Goal: Information Seeking & Learning: Learn about a topic

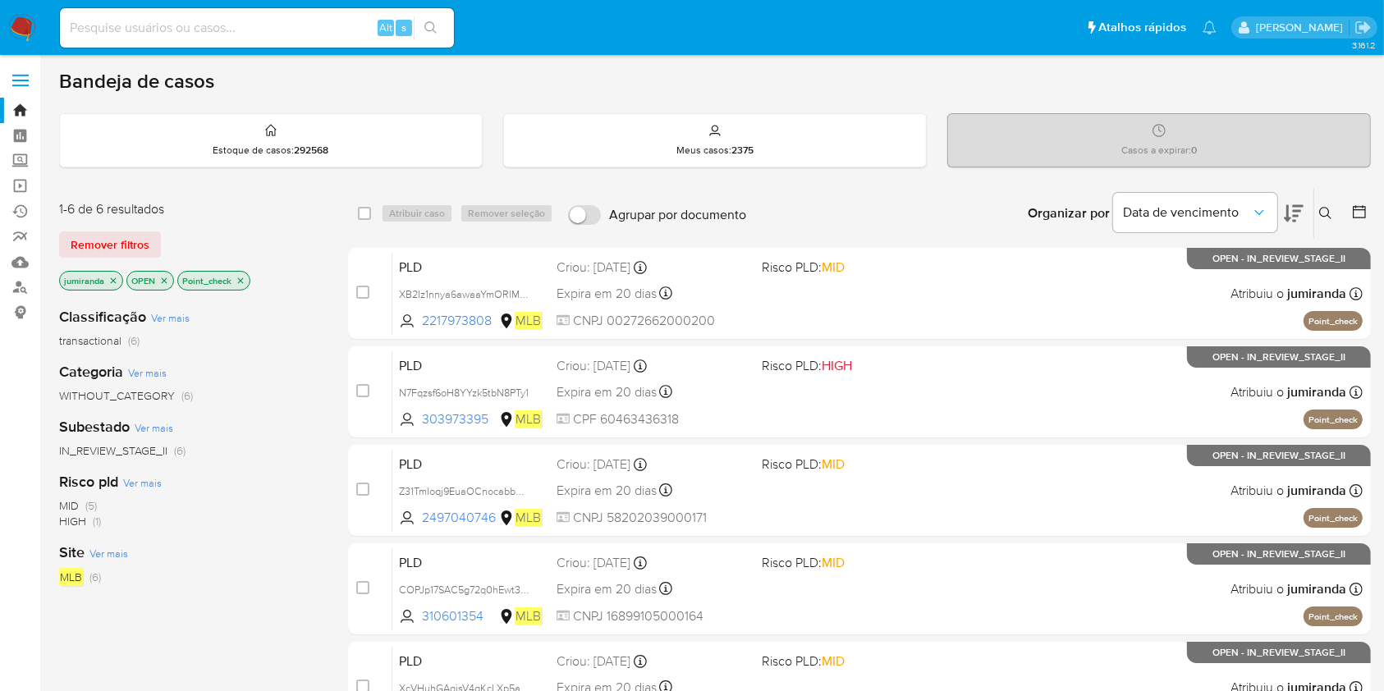
click at [273, 475] on div "Risco pld Ver mais MID (5) HIGH (1)" at bounding box center [190, 500] width 263 height 57
click at [208, 462] on div "Classificação Ver mais transactional (6) Categoria Ver mais WITHOUT_CATEGORY (6…" at bounding box center [190, 573] width 263 height 558
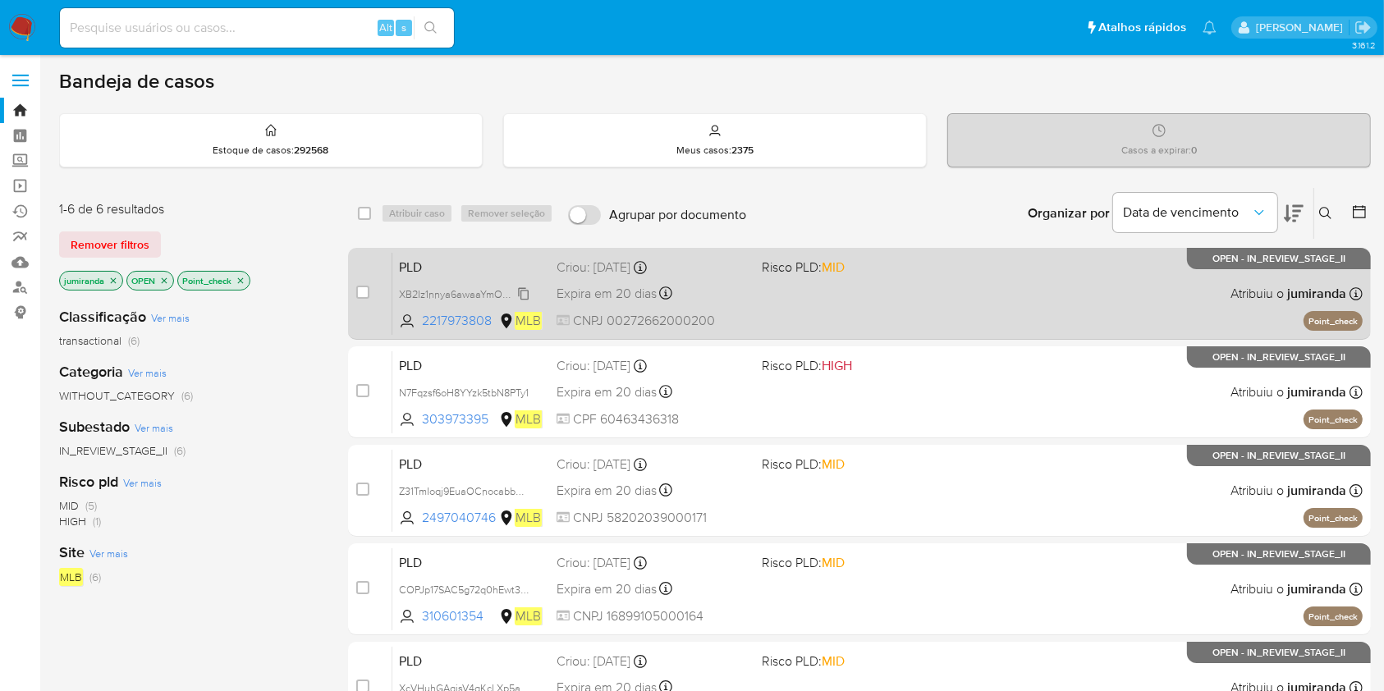
click at [502, 285] on span "XB2Iz1nnya6awaaYmORlMUAo" at bounding box center [469, 293] width 140 height 18
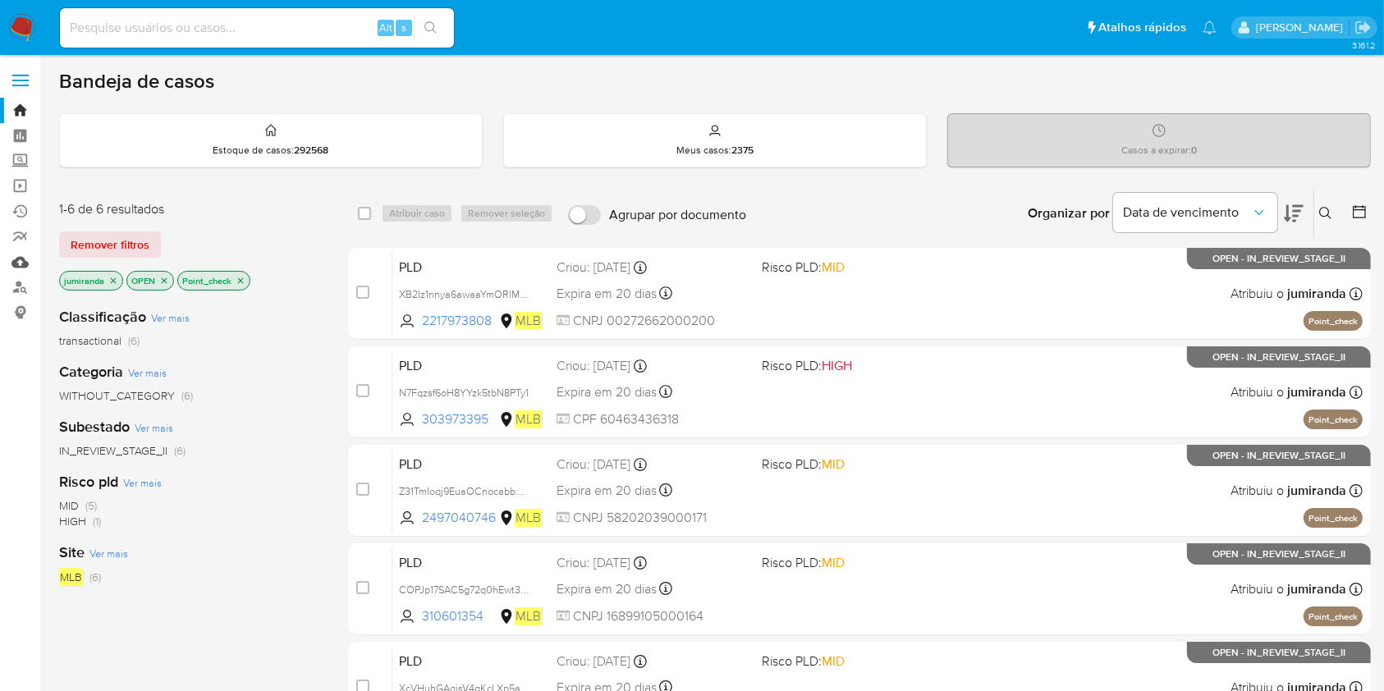
click at [17, 258] on link "Mulan" at bounding box center [97, 261] width 195 height 25
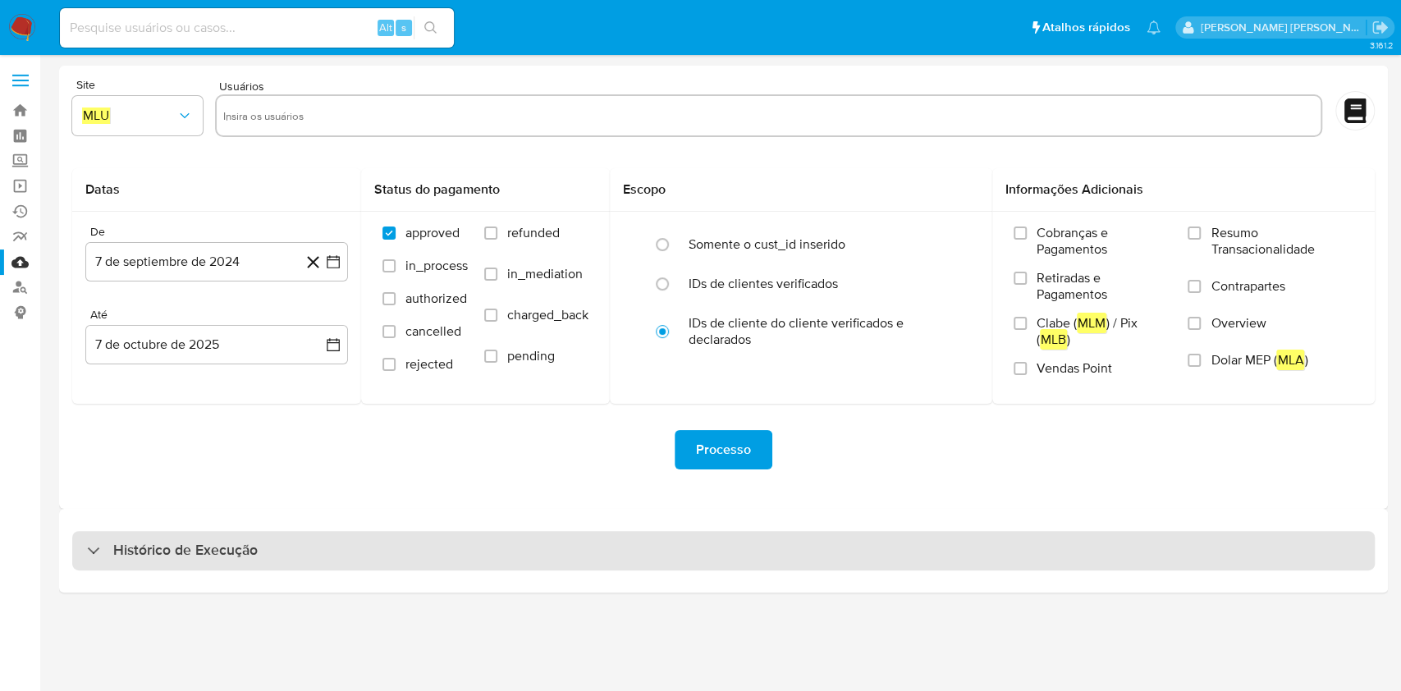
click at [213, 548] on h3 "Histórico de Execução" at bounding box center [185, 551] width 144 height 20
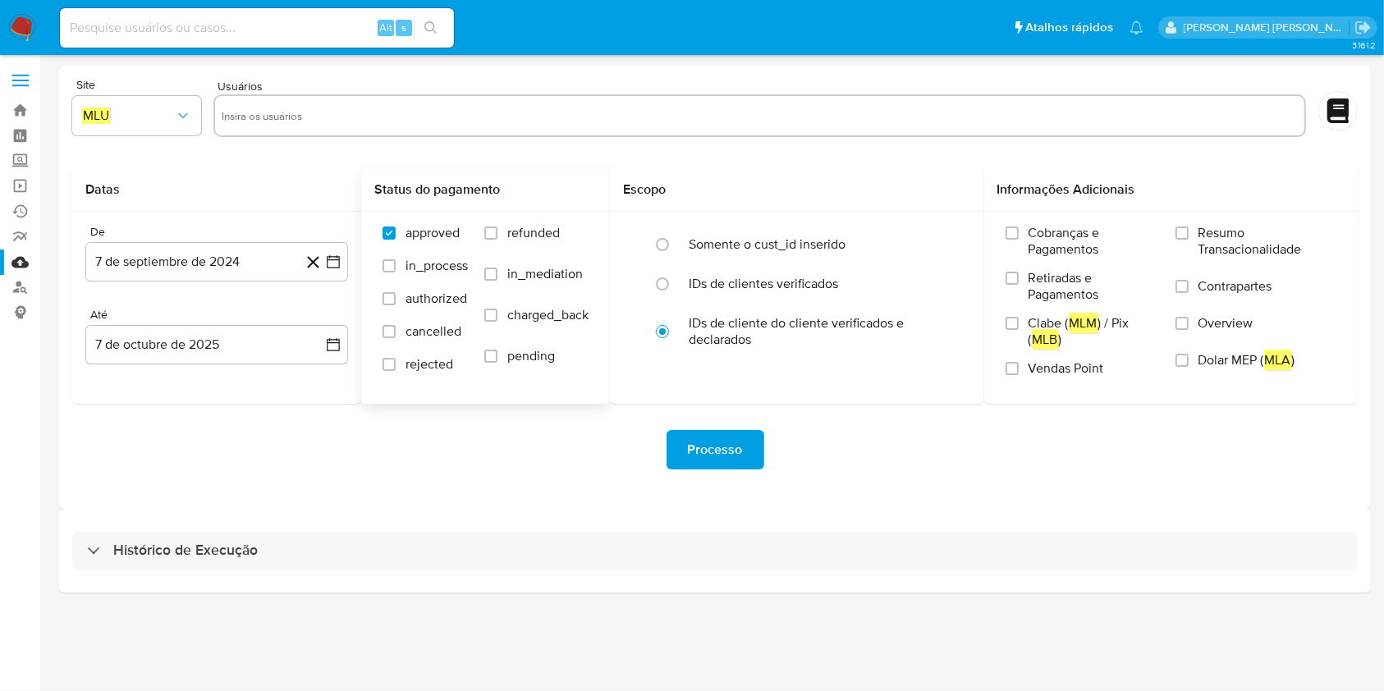
select select "10"
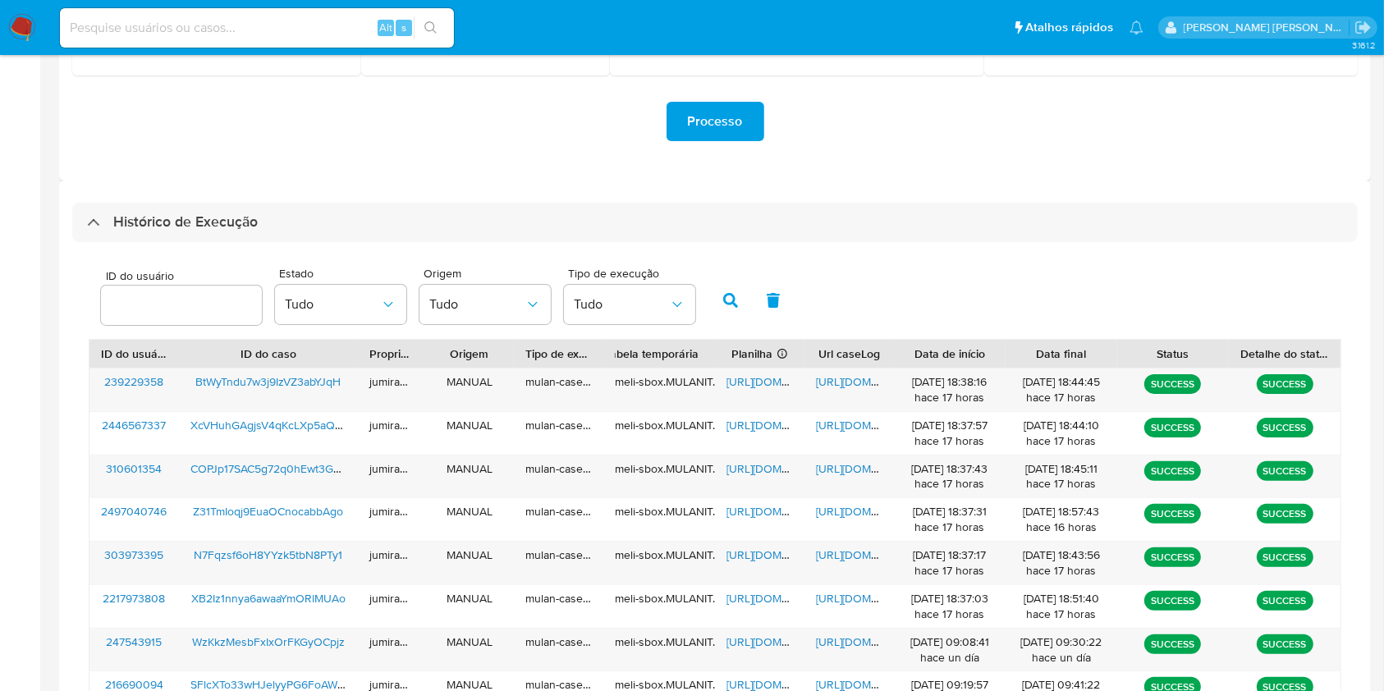
scroll to position [547, 0]
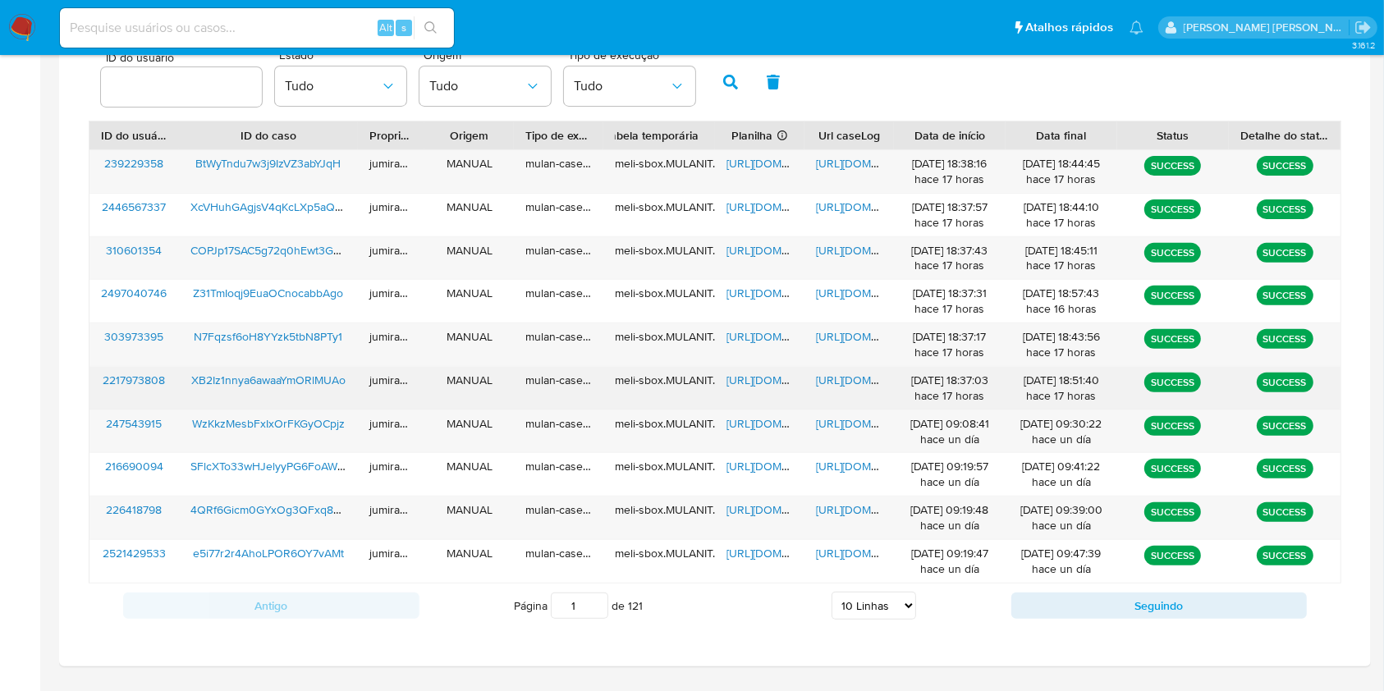
click at [769, 378] on span "[URL][DOMAIN_NAME]" at bounding box center [782, 380] width 113 height 16
click at [844, 367] on div "[URL][DOMAIN_NAME]" at bounding box center [848, 388] width 89 height 43
click at [845, 382] on span "[URL][DOMAIN_NAME]" at bounding box center [872, 380] width 113 height 16
click at [294, 378] on span "XB2Iz1nnya6awaaYmORlMUAo" at bounding box center [268, 380] width 154 height 16
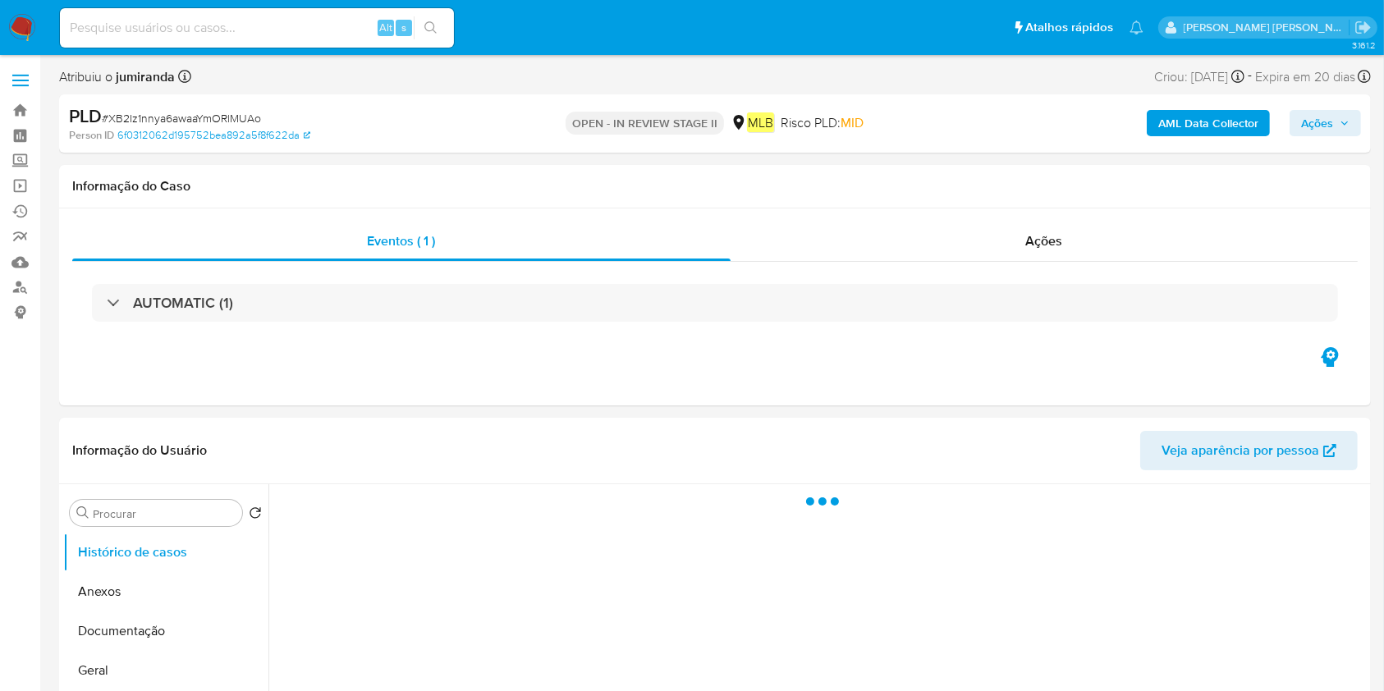
select select "10"
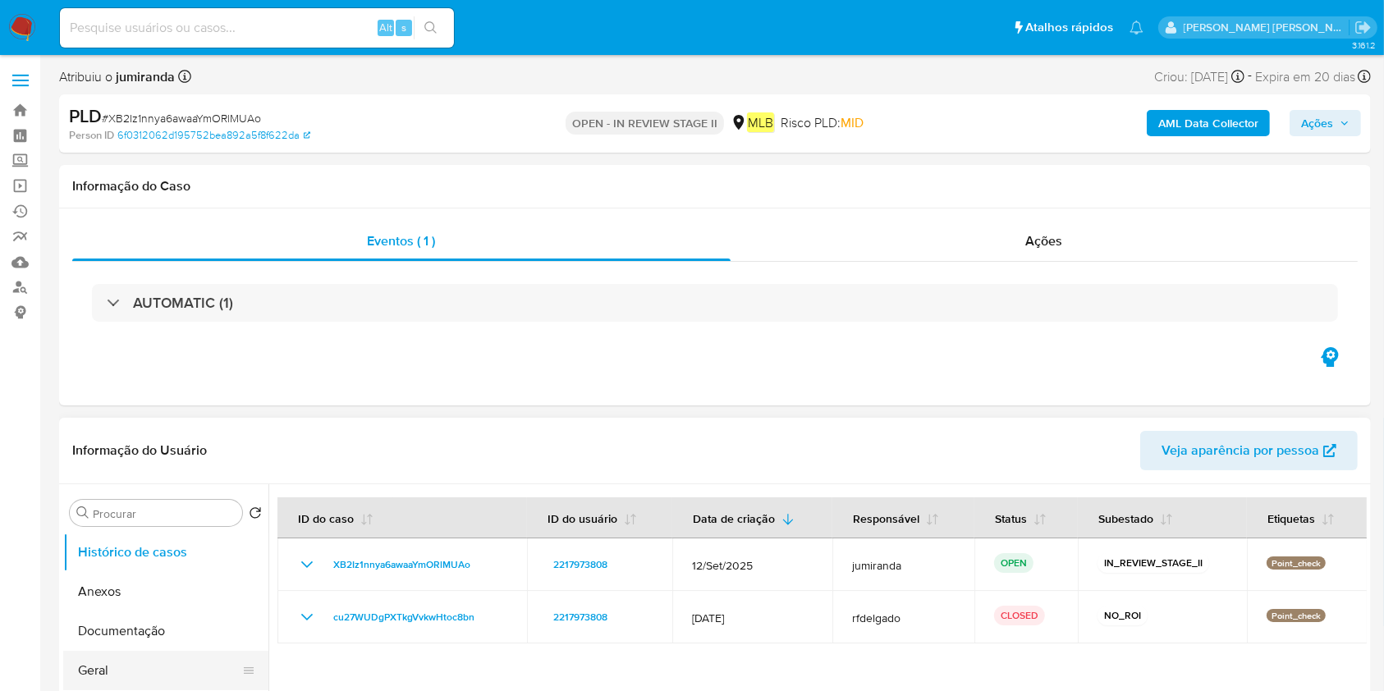
click at [108, 681] on button "Geral" at bounding box center [159, 670] width 192 height 39
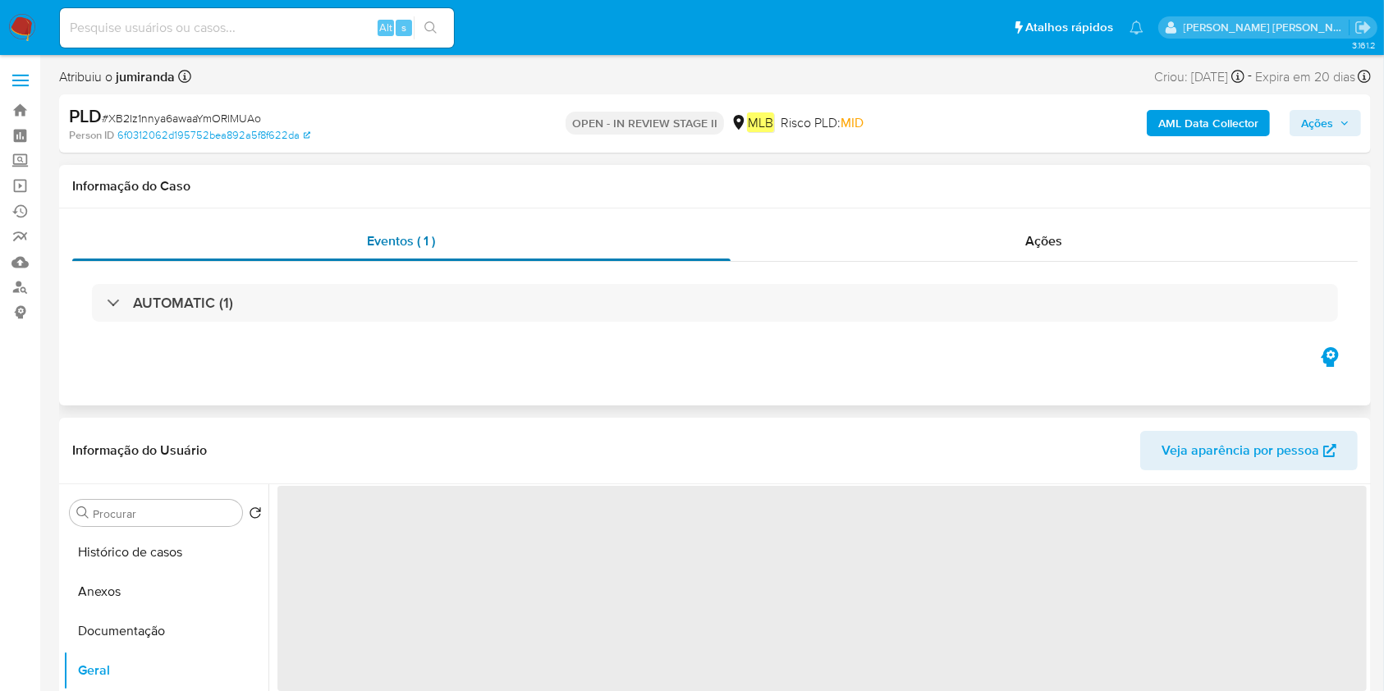
scroll to position [218, 0]
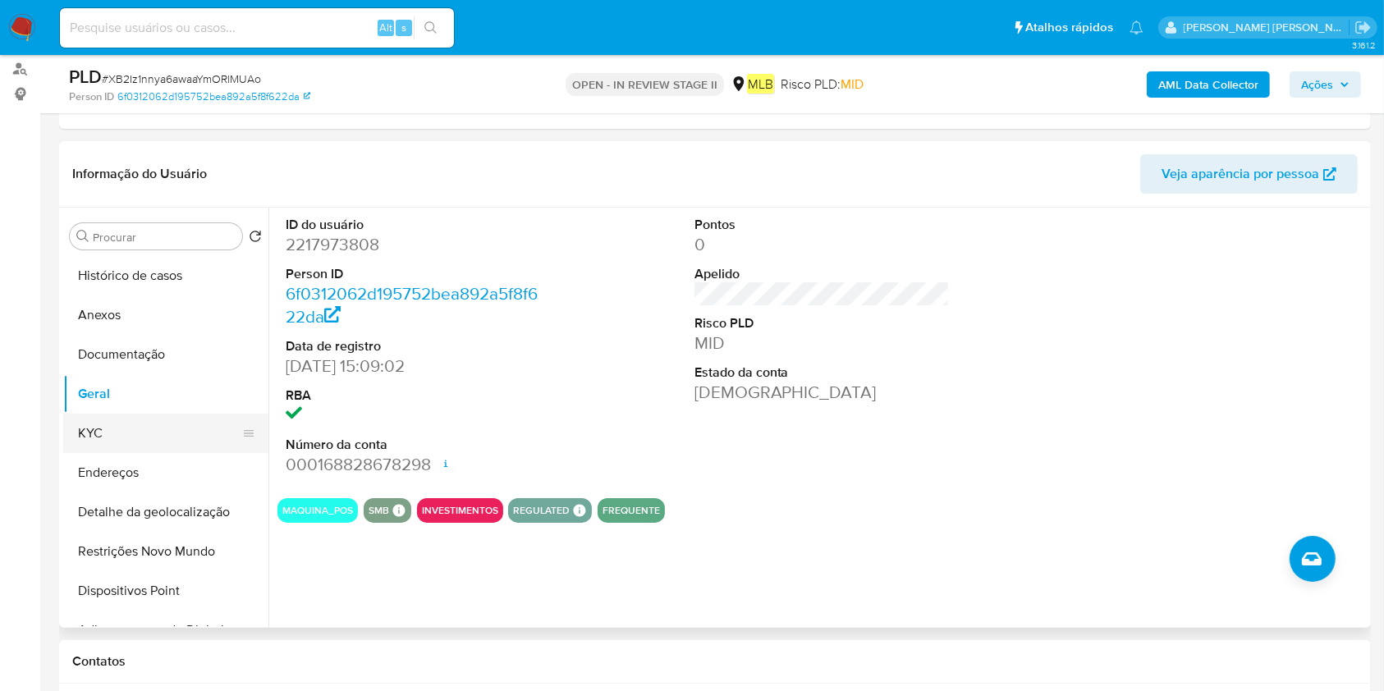
click at [144, 435] on button "KYC" at bounding box center [159, 433] width 192 height 39
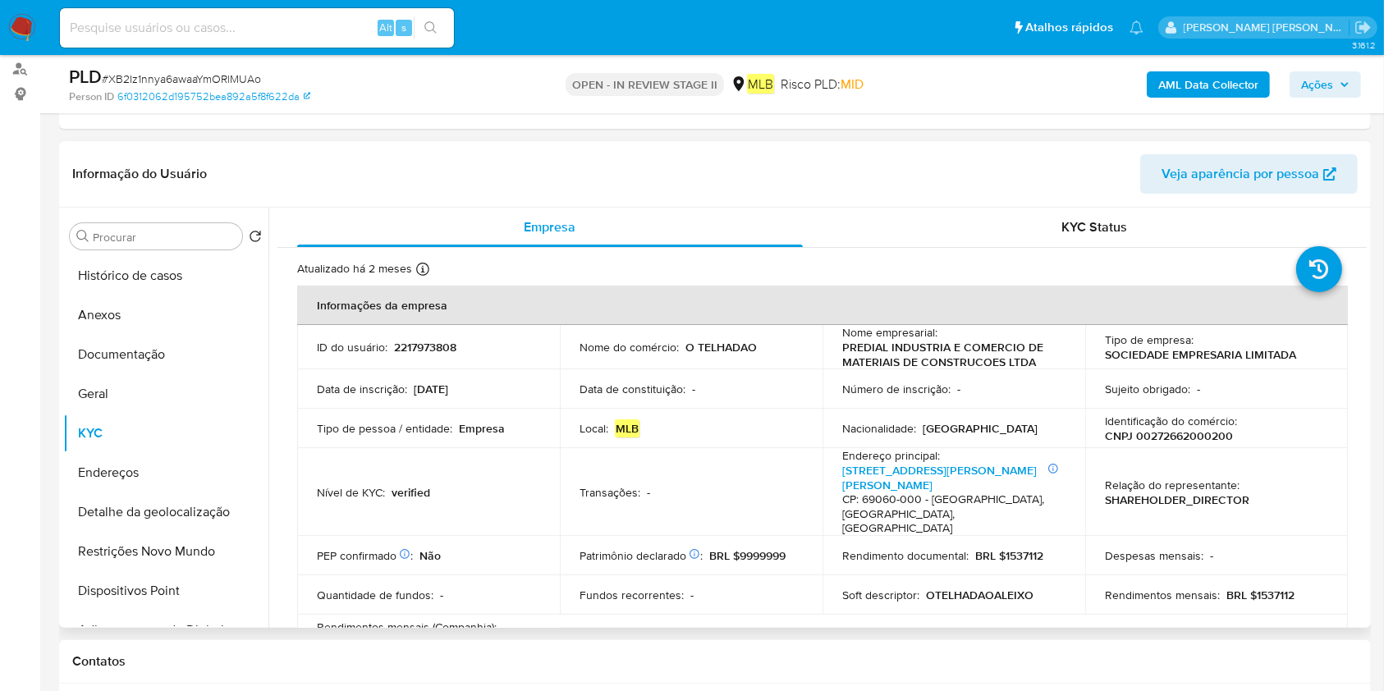
click at [172, 250] on div "Procurar Retornar ao pedido padrão Histórico de casos Anexos Documentação Geral…" at bounding box center [165, 419] width 205 height 418
click at [189, 279] on button "Histórico de casos" at bounding box center [159, 275] width 192 height 39
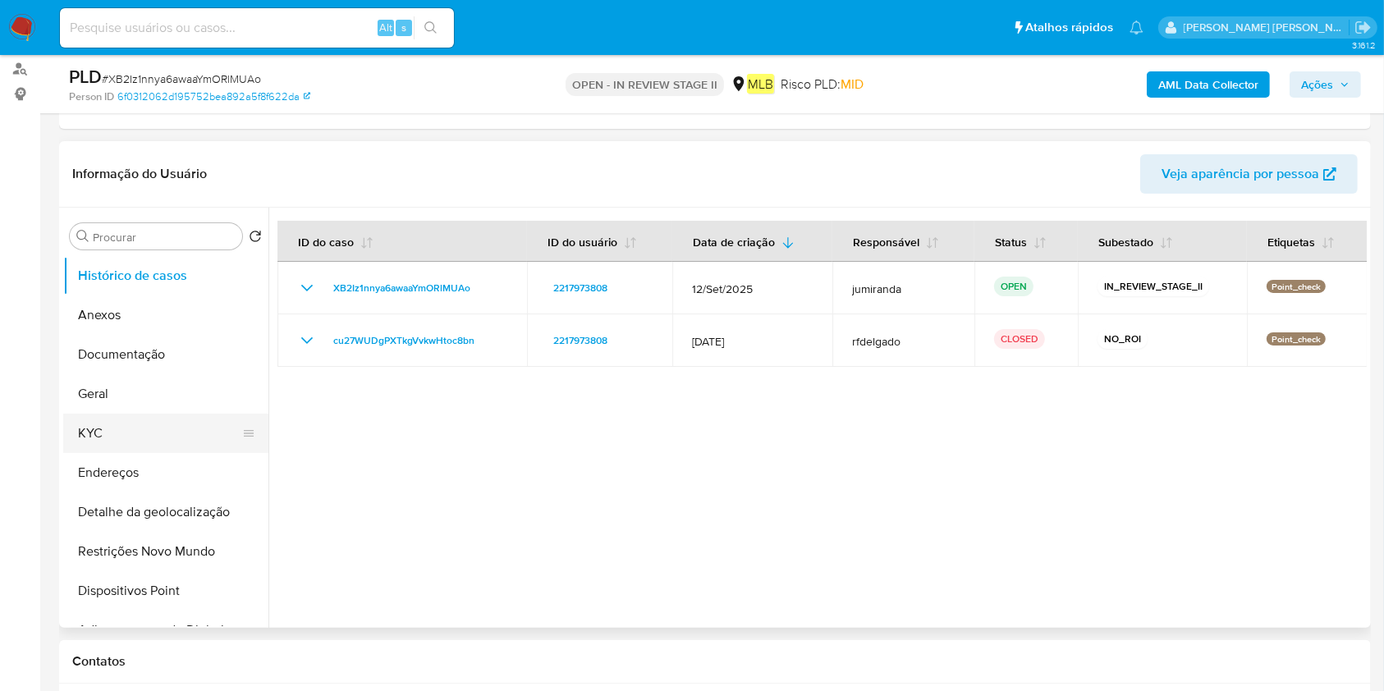
drag, startPoint x: 134, startPoint y: 352, endPoint x: 120, endPoint y: 451, distance: 99.5
click at [134, 352] on button "Documentação" at bounding box center [165, 354] width 205 height 39
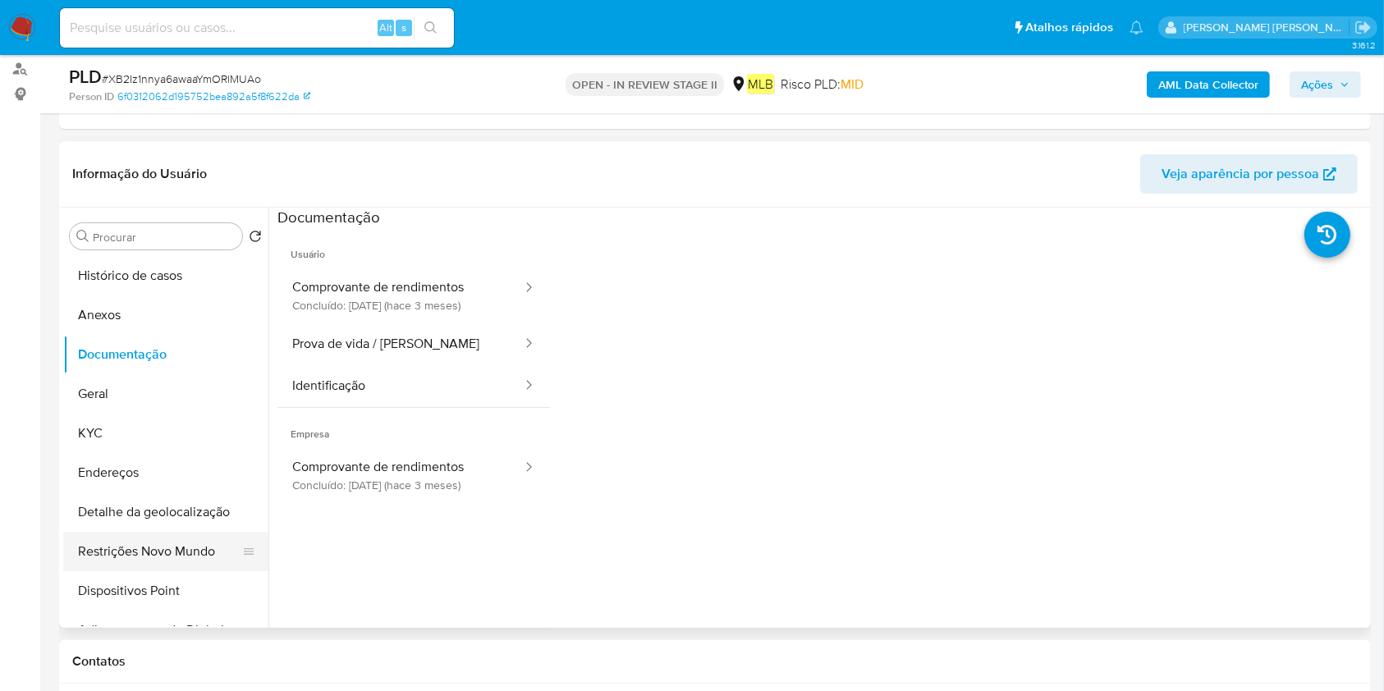
click at [108, 560] on button "Restrições Novo Mundo" at bounding box center [159, 551] width 192 height 39
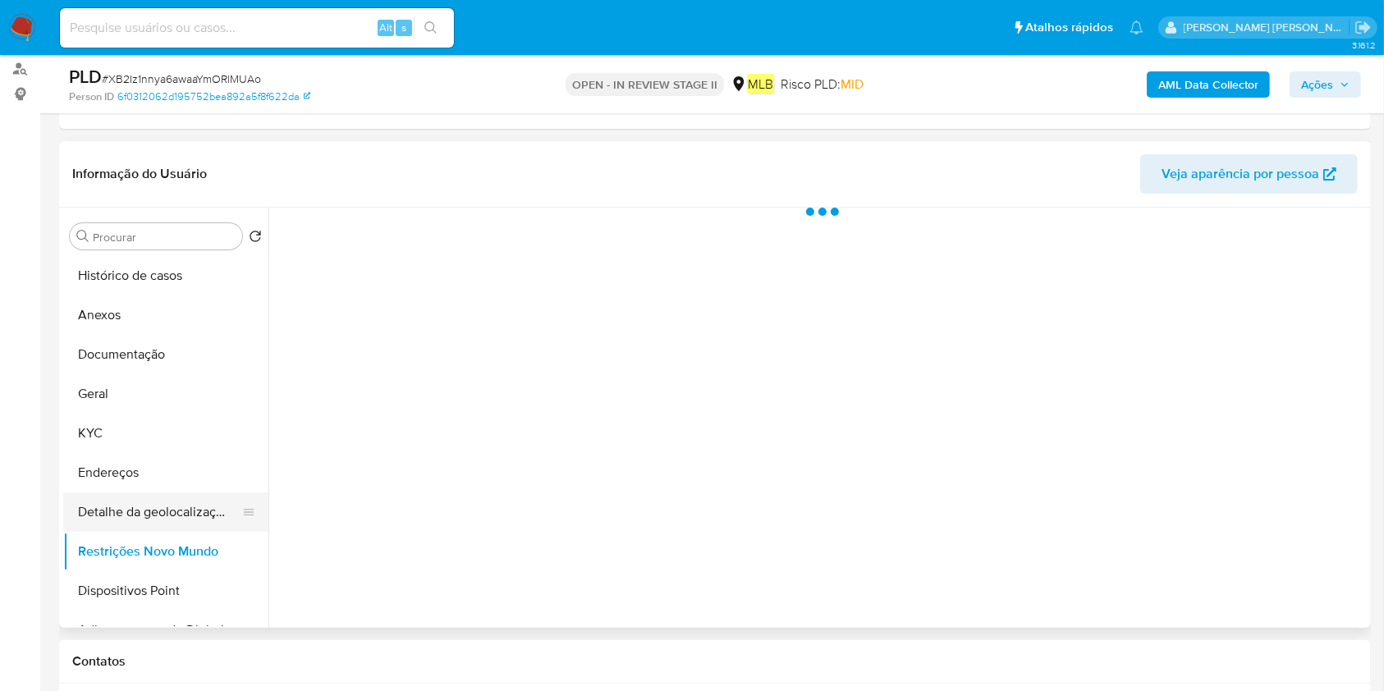
click at [182, 499] on button "Detalhe da geolocalização" at bounding box center [159, 511] width 192 height 39
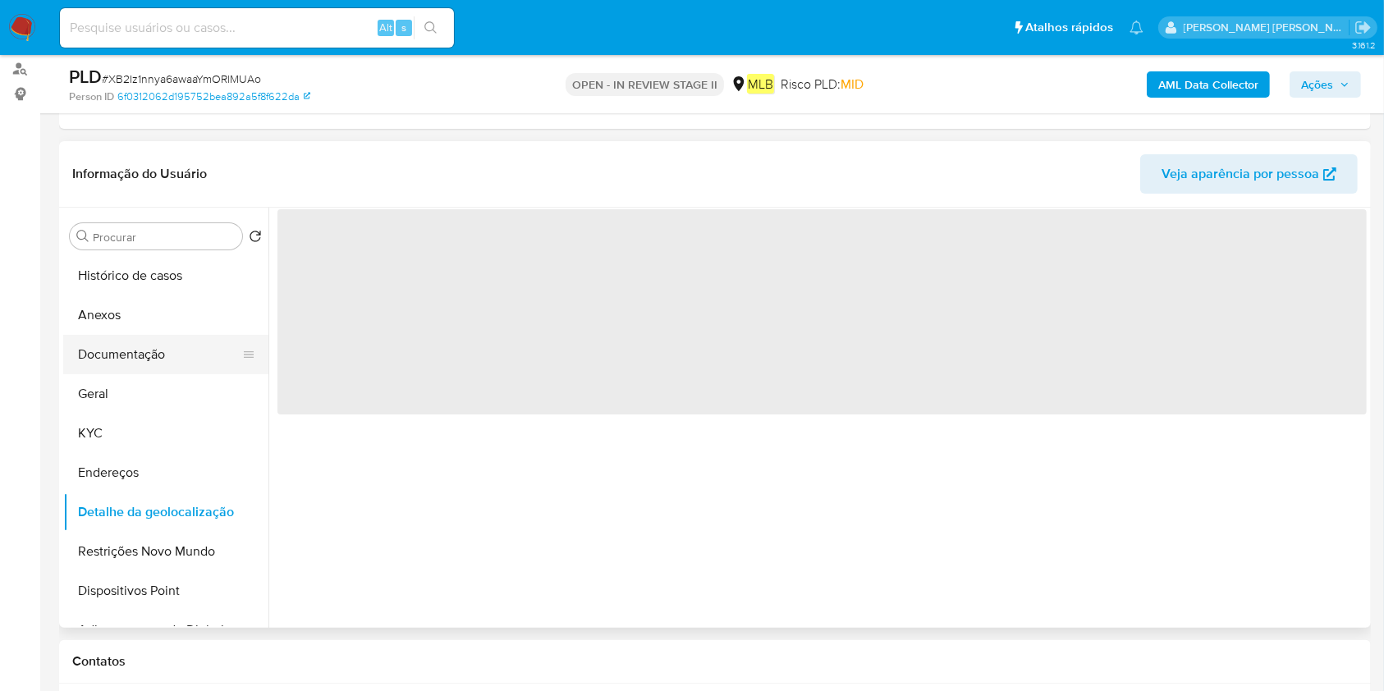
click at [167, 346] on button "Documentação" at bounding box center [159, 354] width 192 height 39
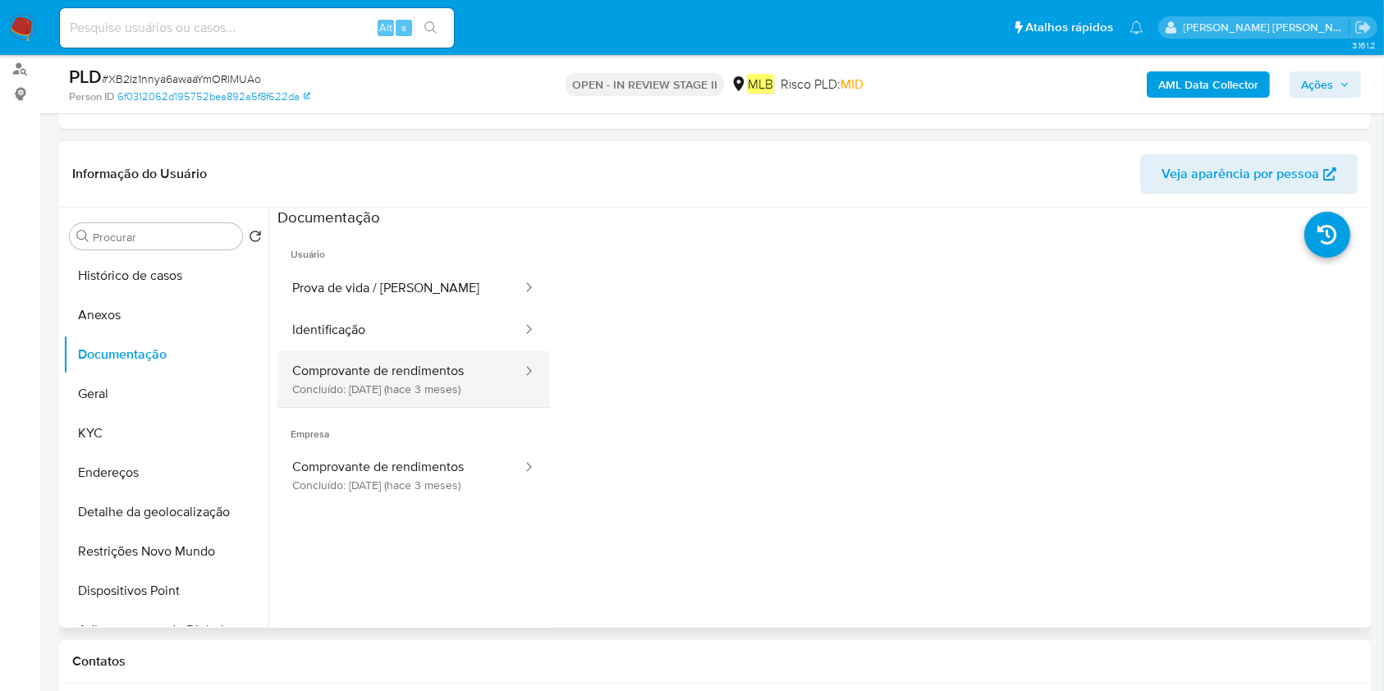
click at [364, 366] on button "Comprovante de rendimentos Concluído: 26/06/2025 (hace 3 meses)" at bounding box center [400, 379] width 246 height 56
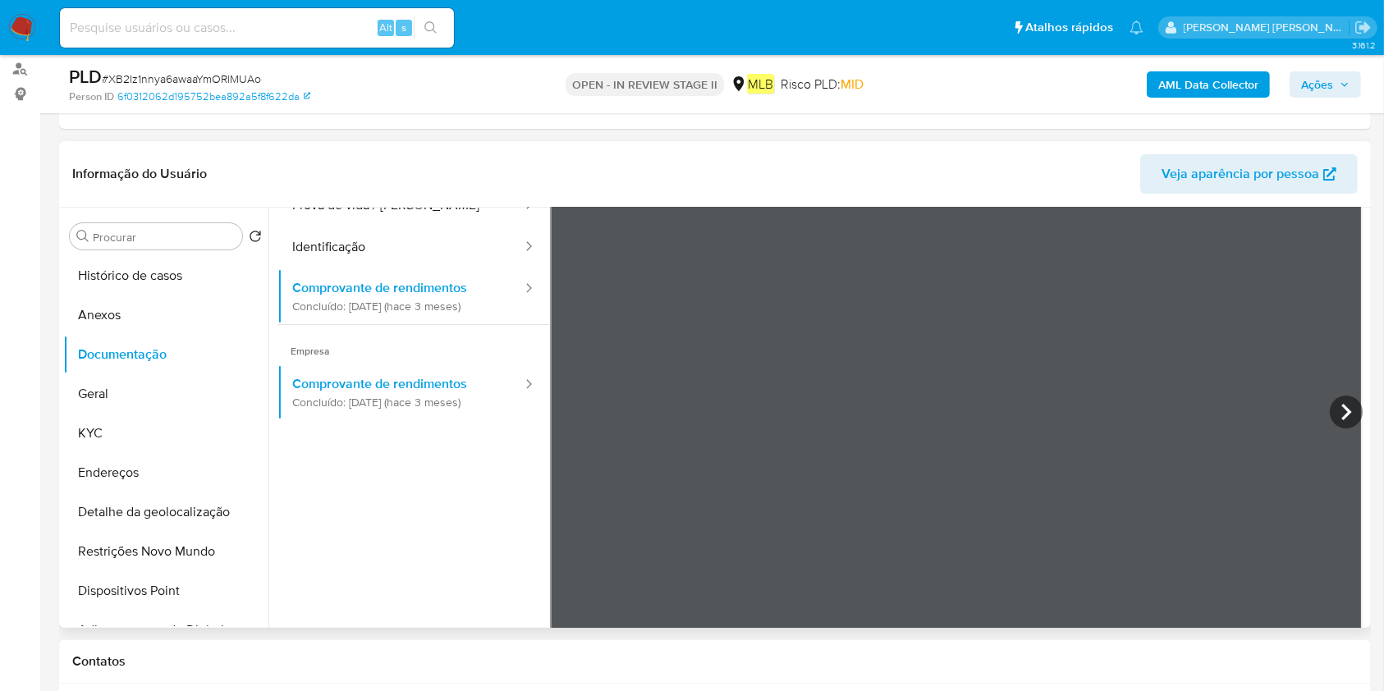
scroll to position [103, 0]
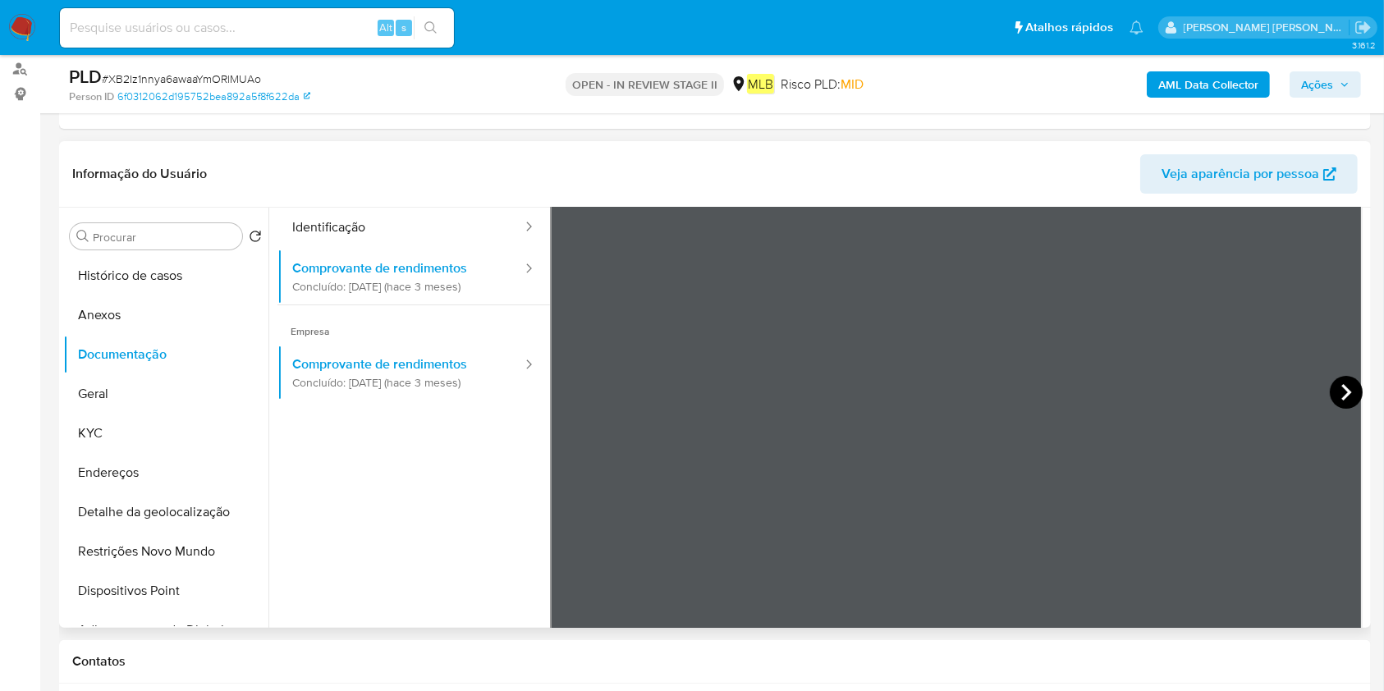
click at [1347, 390] on icon at bounding box center [1346, 392] width 33 height 33
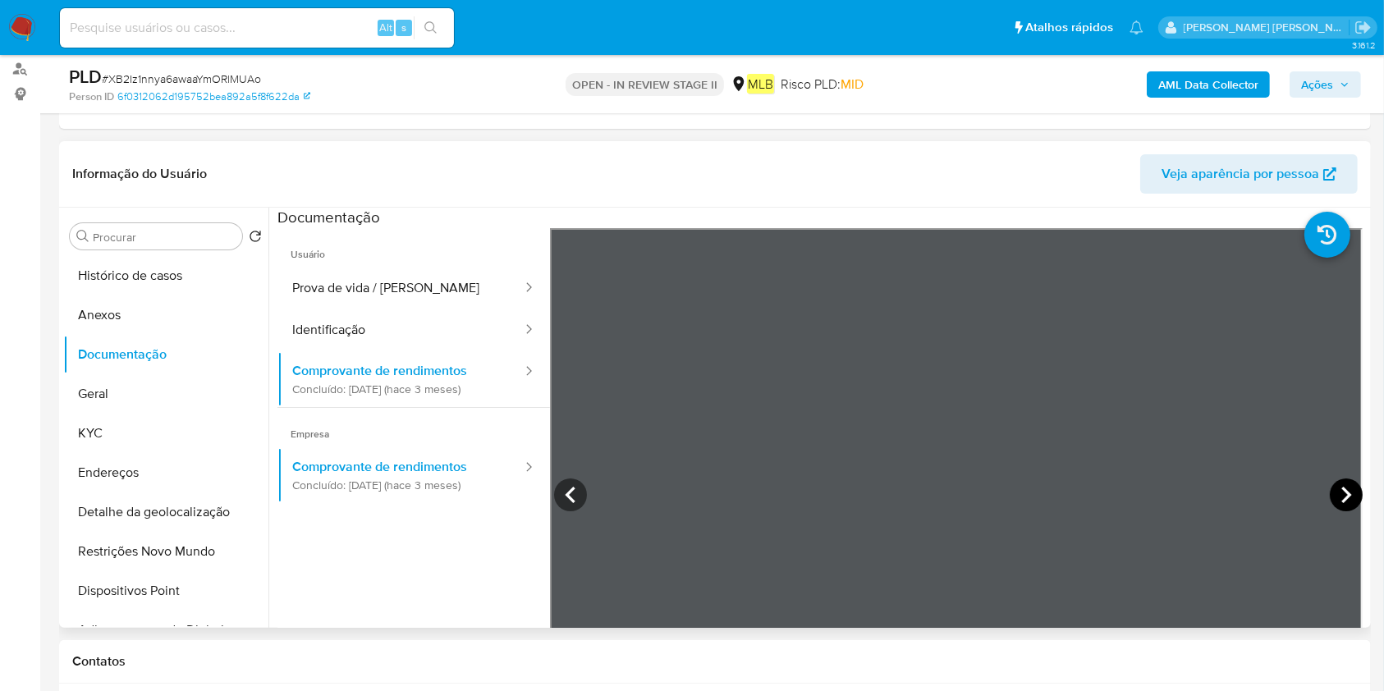
click at [1339, 502] on icon at bounding box center [1346, 494] width 33 height 33
click at [144, 420] on button "KYC" at bounding box center [159, 433] width 192 height 39
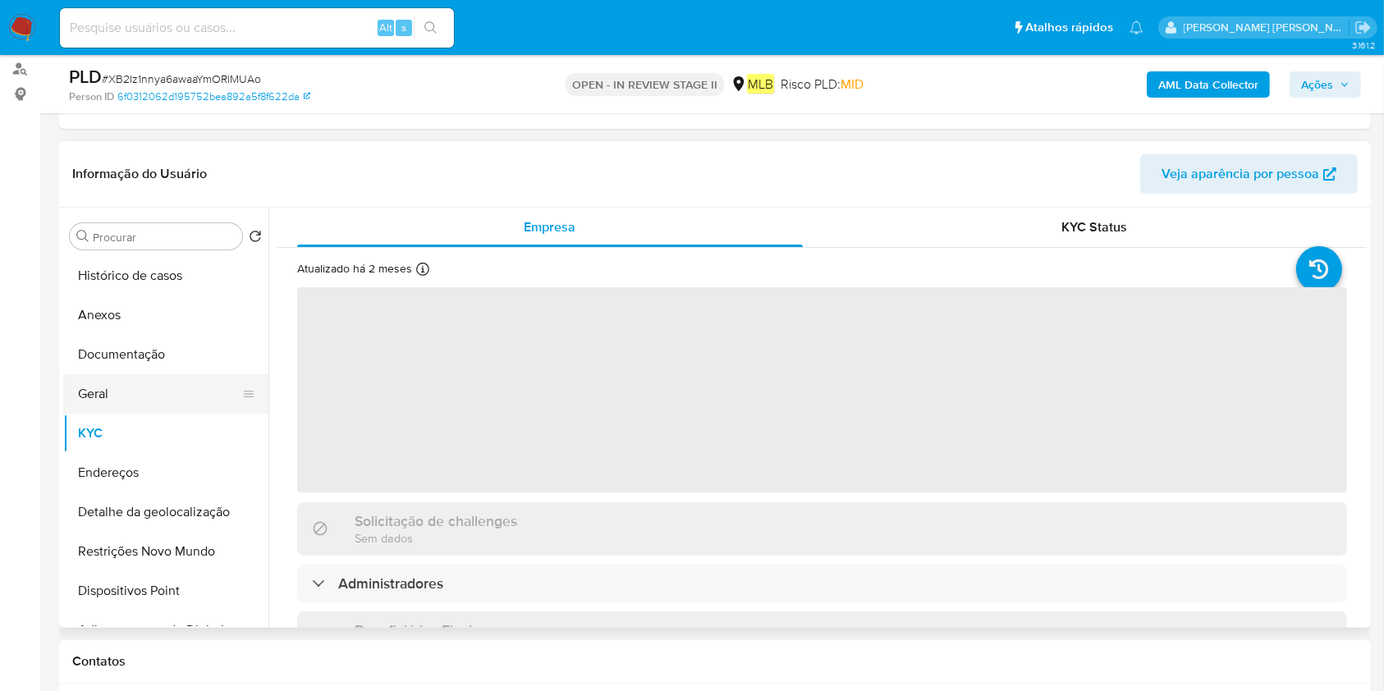
click at [190, 391] on button "Geral" at bounding box center [159, 393] width 192 height 39
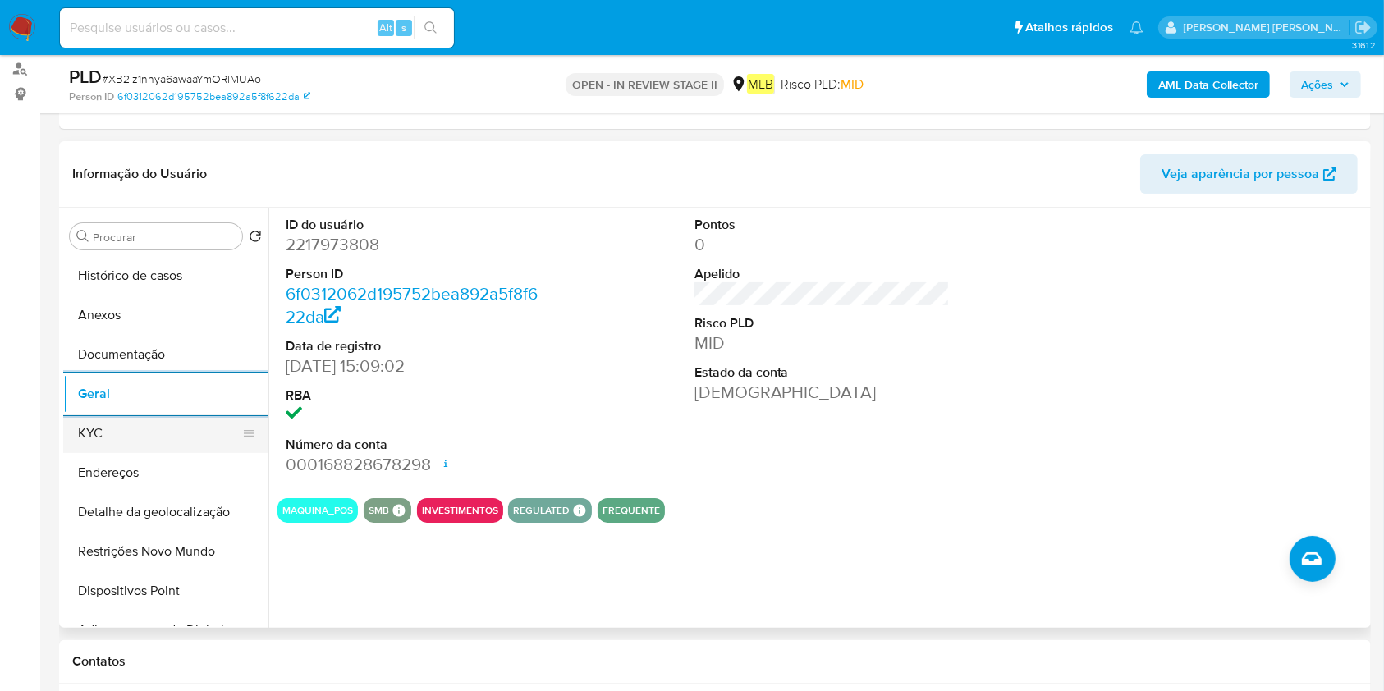
click at [167, 424] on button "KYC" at bounding box center [159, 433] width 192 height 39
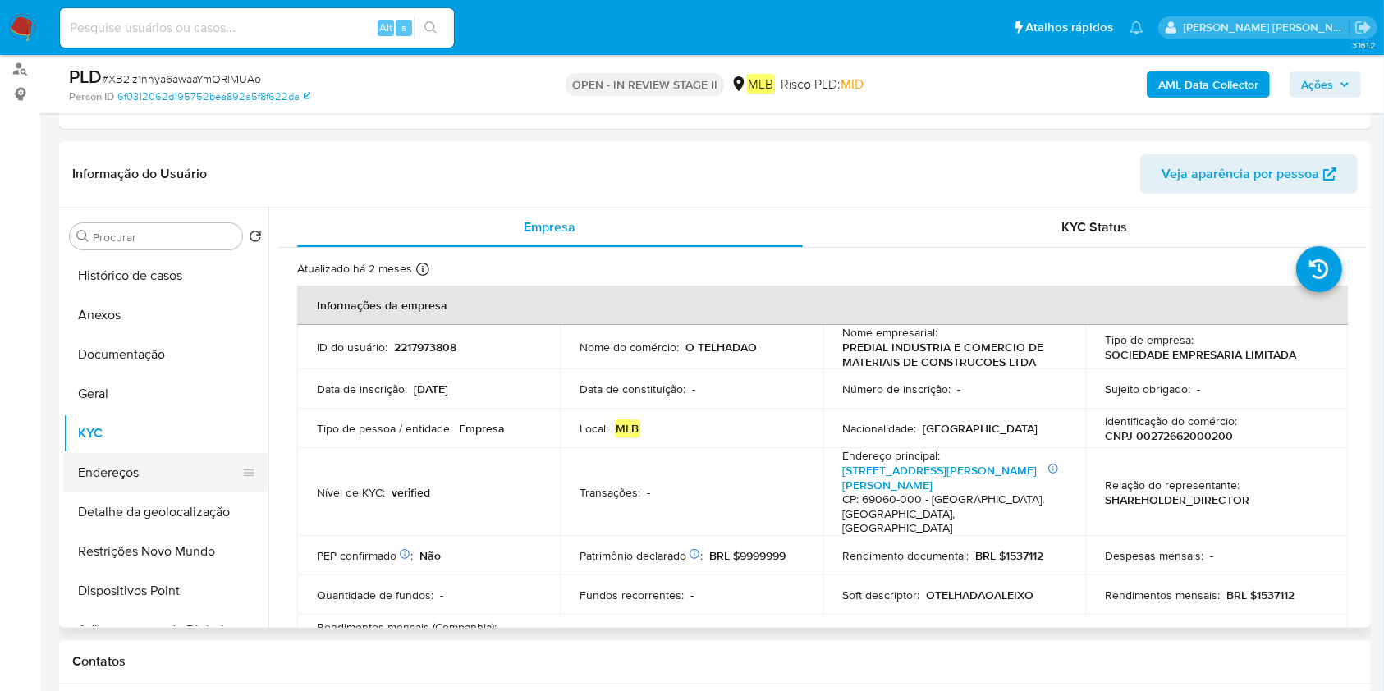
click at [108, 483] on button "Endereços" at bounding box center [159, 472] width 192 height 39
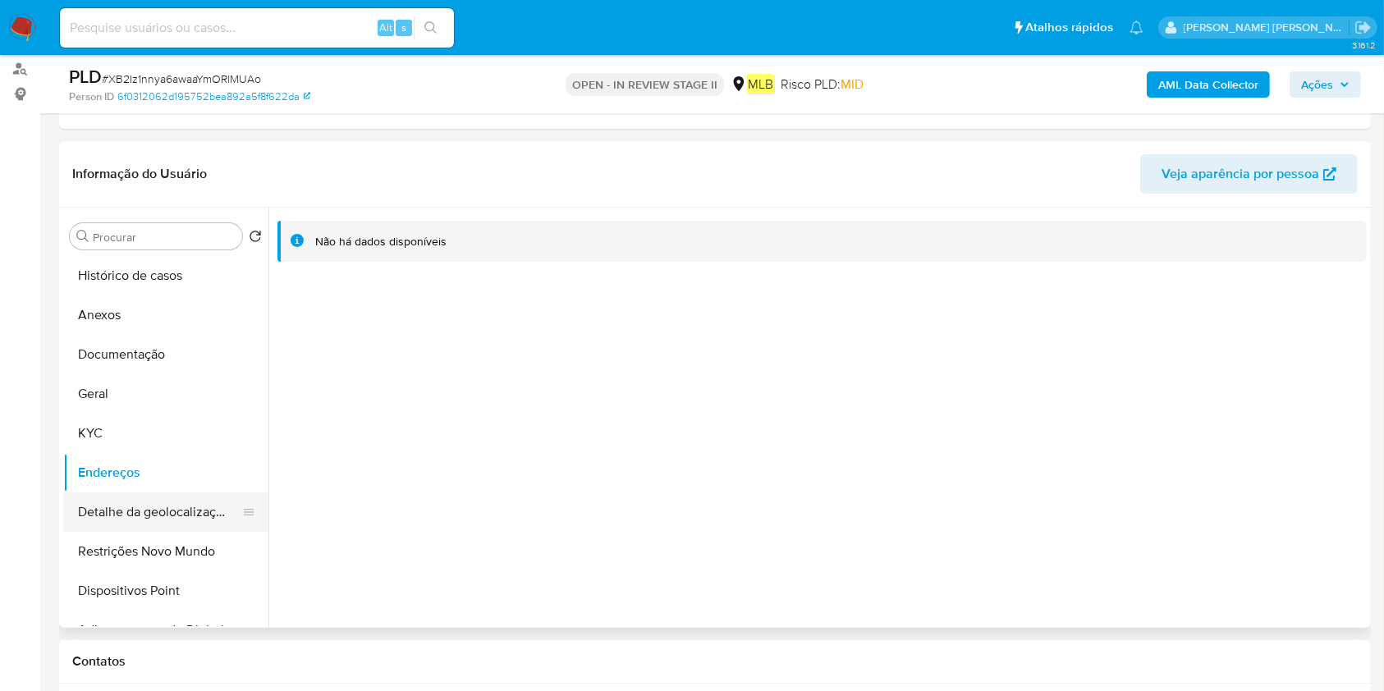
click at [179, 508] on button "Detalhe da geolocalização" at bounding box center [159, 511] width 192 height 39
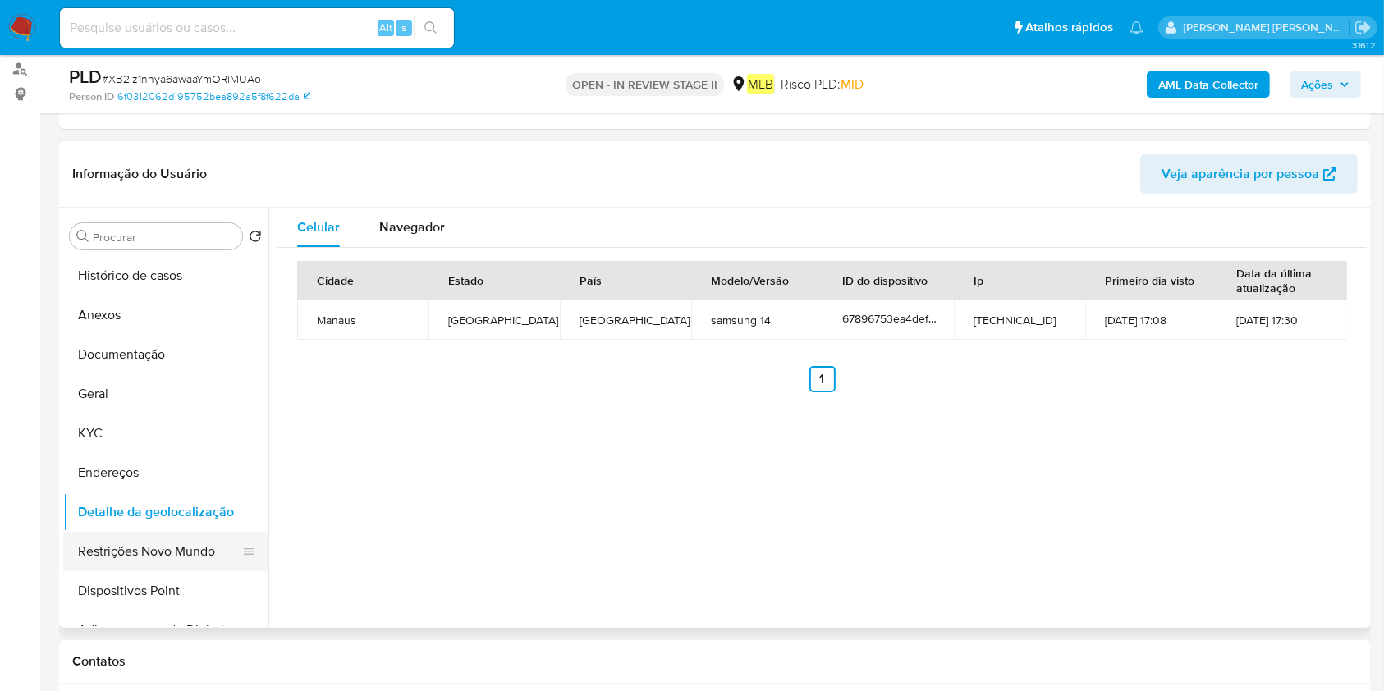
click at [144, 533] on button "Restrições Novo Mundo" at bounding box center [159, 551] width 192 height 39
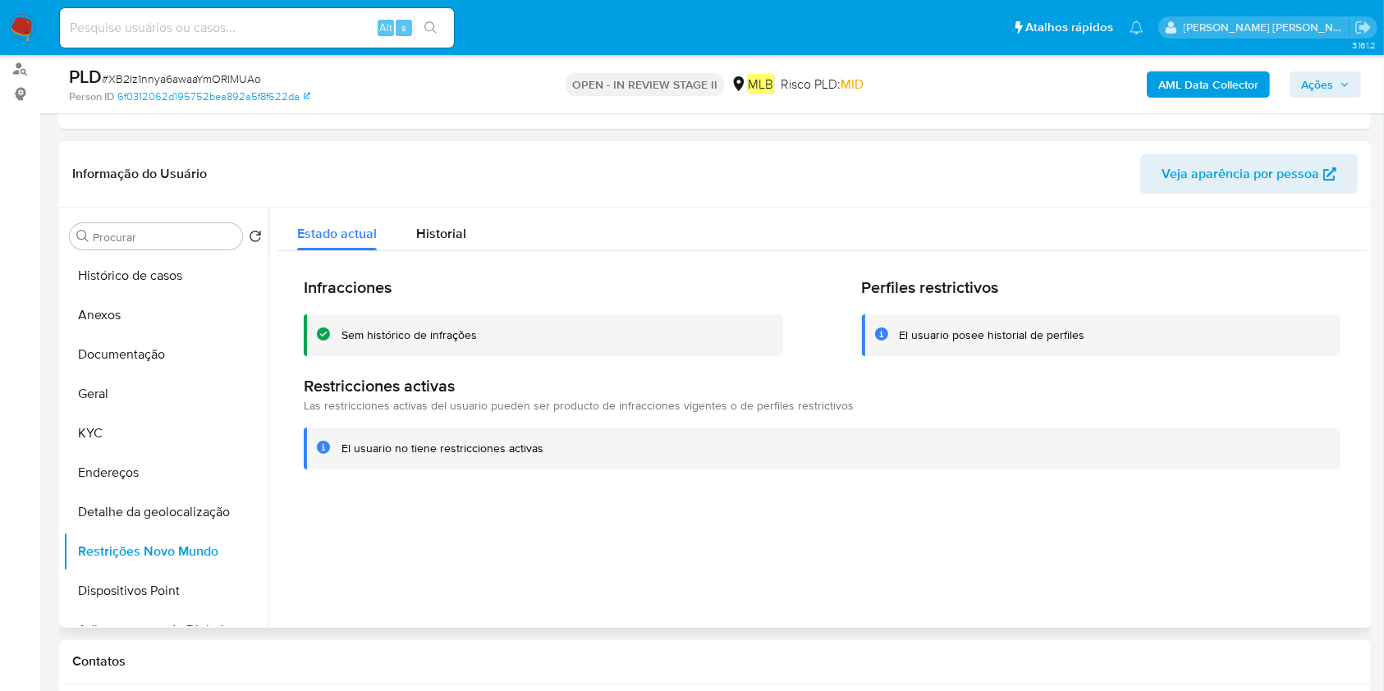
drag, startPoint x: 169, startPoint y: 593, endPoint x: 742, endPoint y: 588, distance: 572.9
click at [169, 594] on button "Dispositivos Point" at bounding box center [165, 590] width 205 height 39
